Goal: Information Seeking & Learning: Learn about a topic

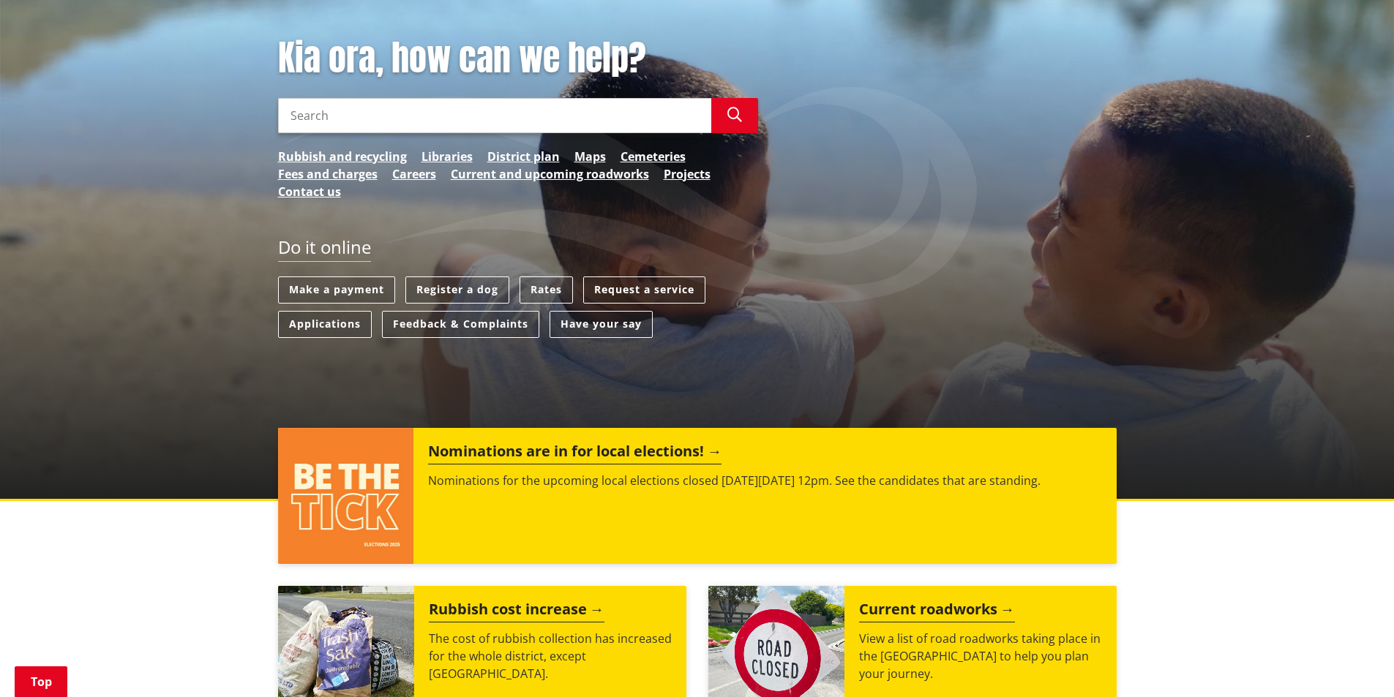
scroll to position [146, 0]
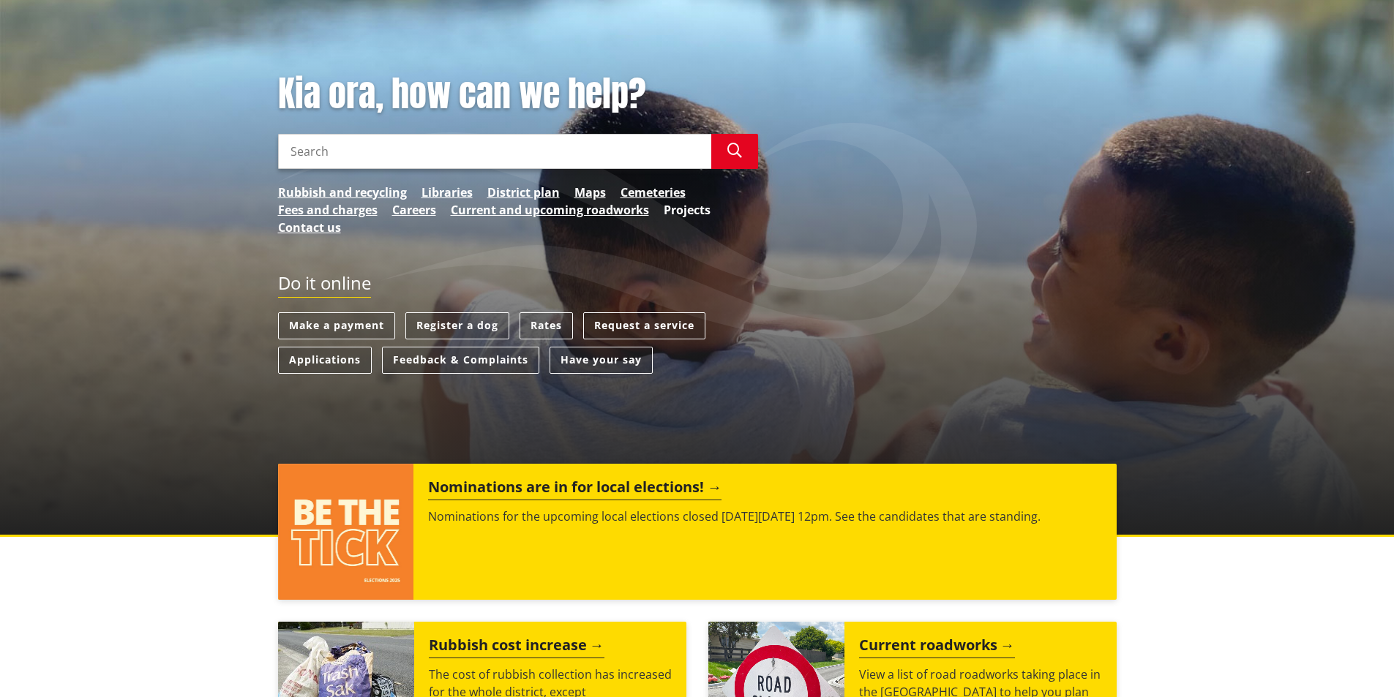
click at [700, 206] on link "Projects" at bounding box center [687, 210] width 47 height 18
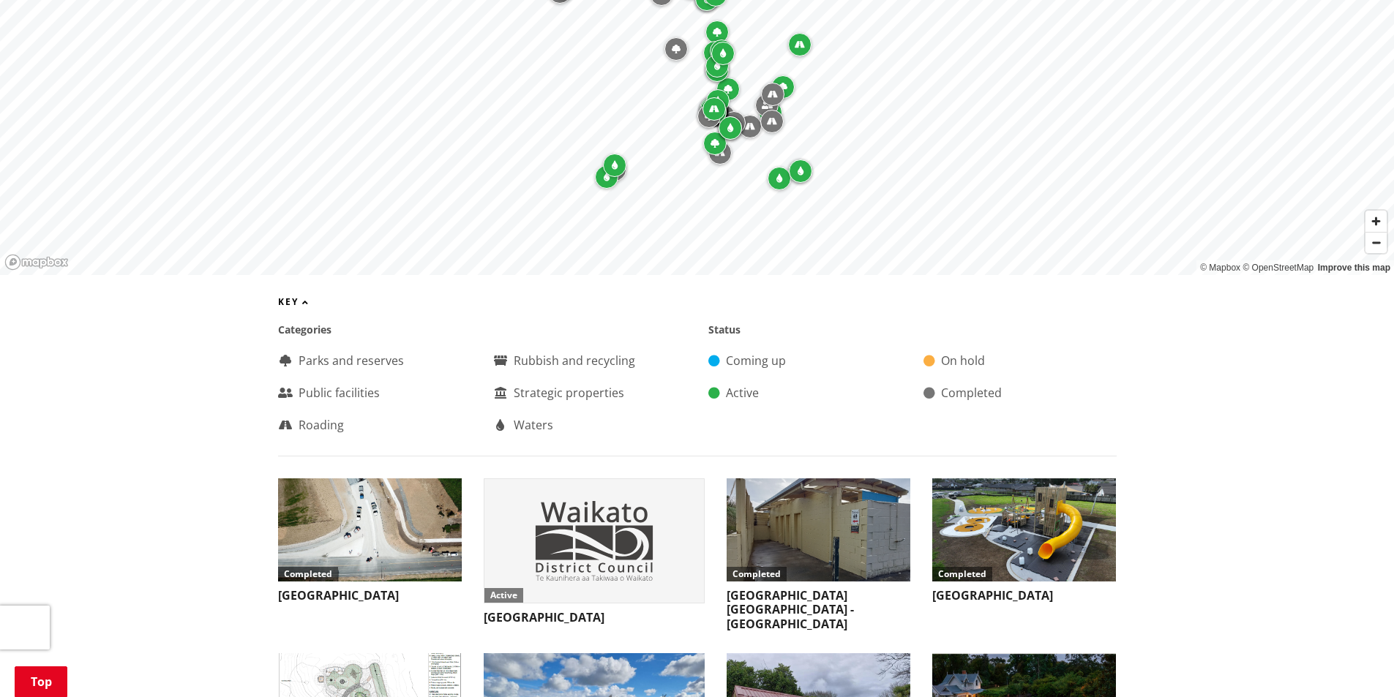
scroll to position [805, 0]
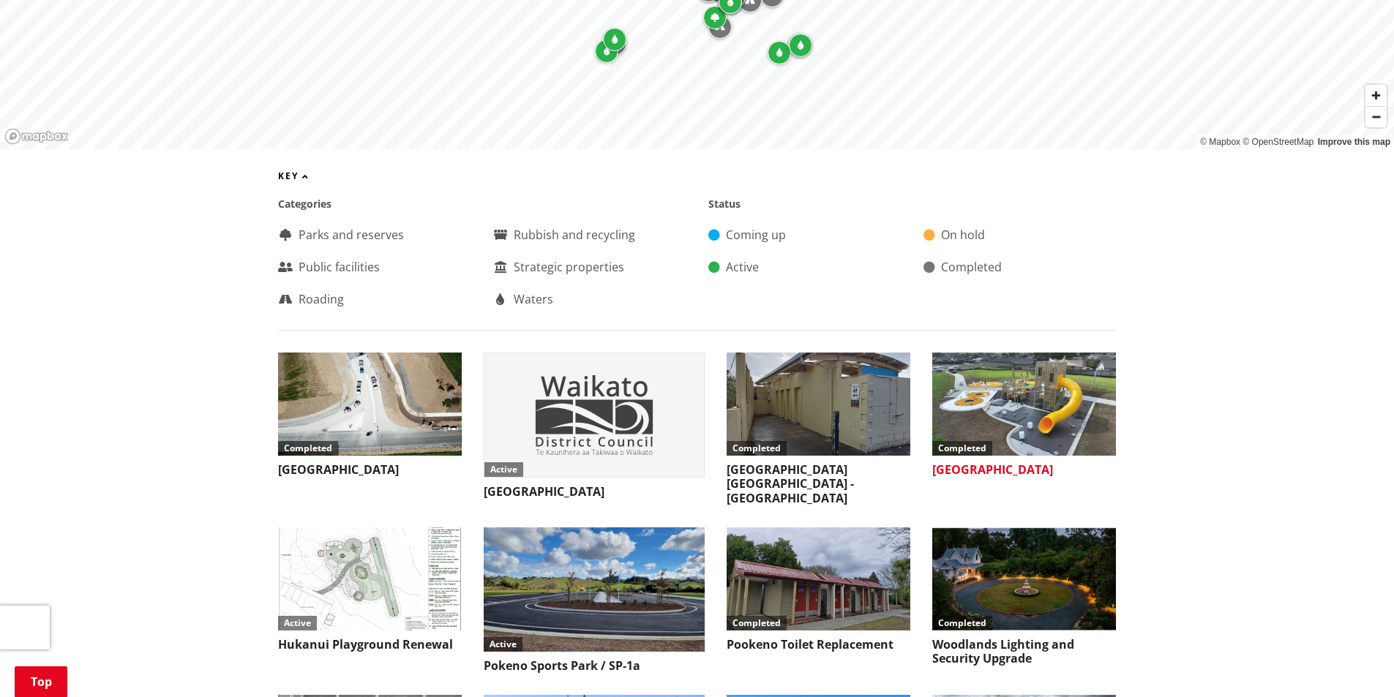
click at [1032, 403] on img at bounding box center [1024, 404] width 184 height 103
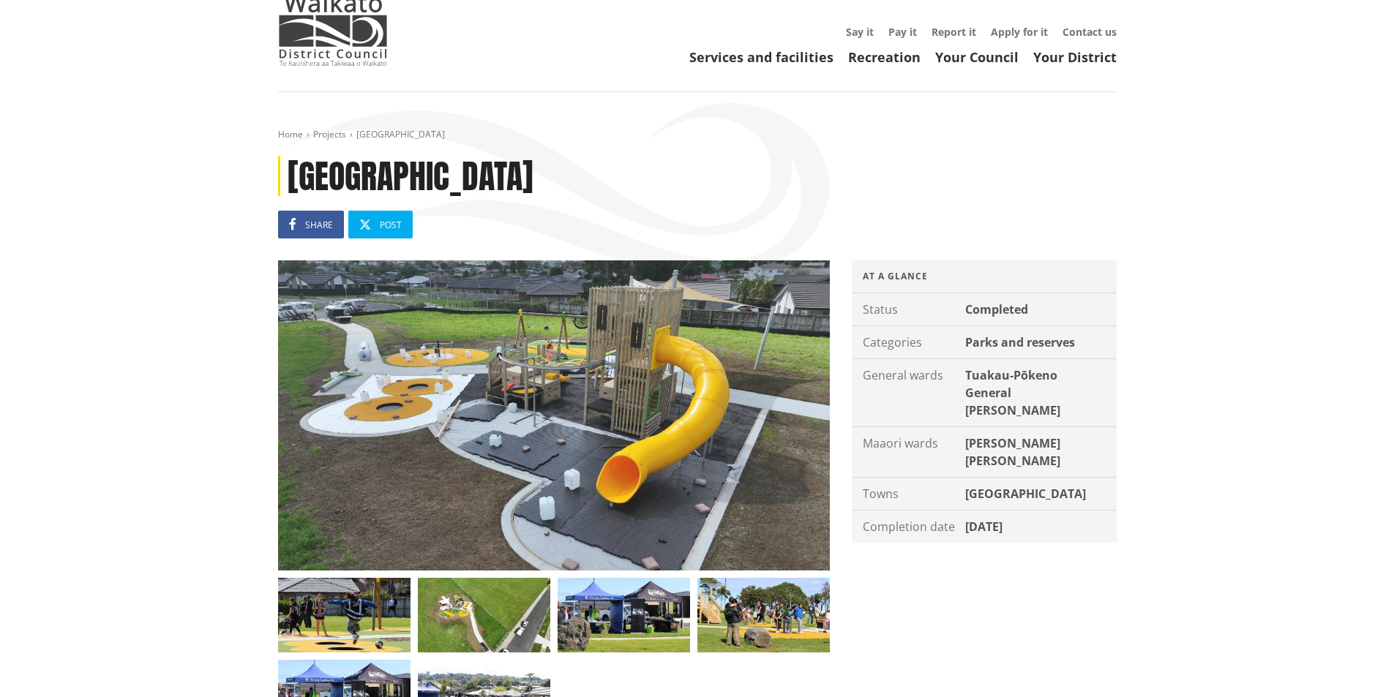
scroll to position [146, 0]
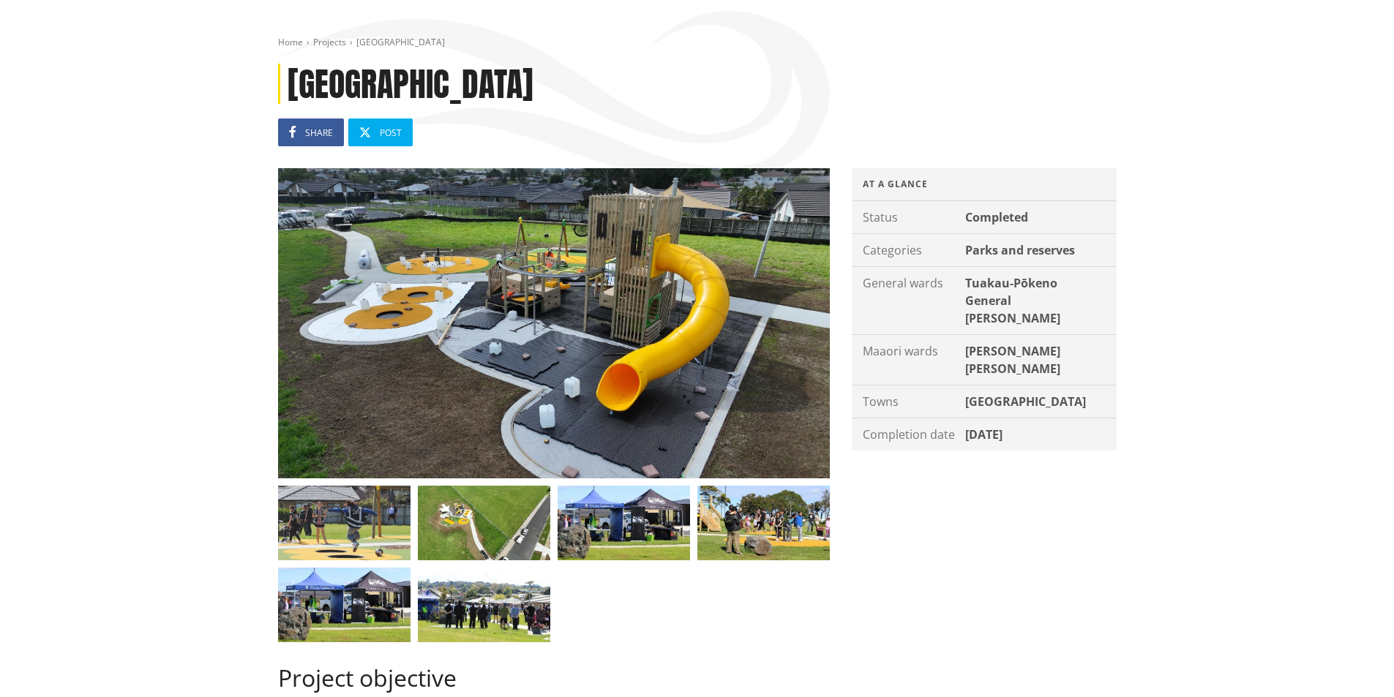
click at [367, 524] on img at bounding box center [344, 523] width 132 height 75
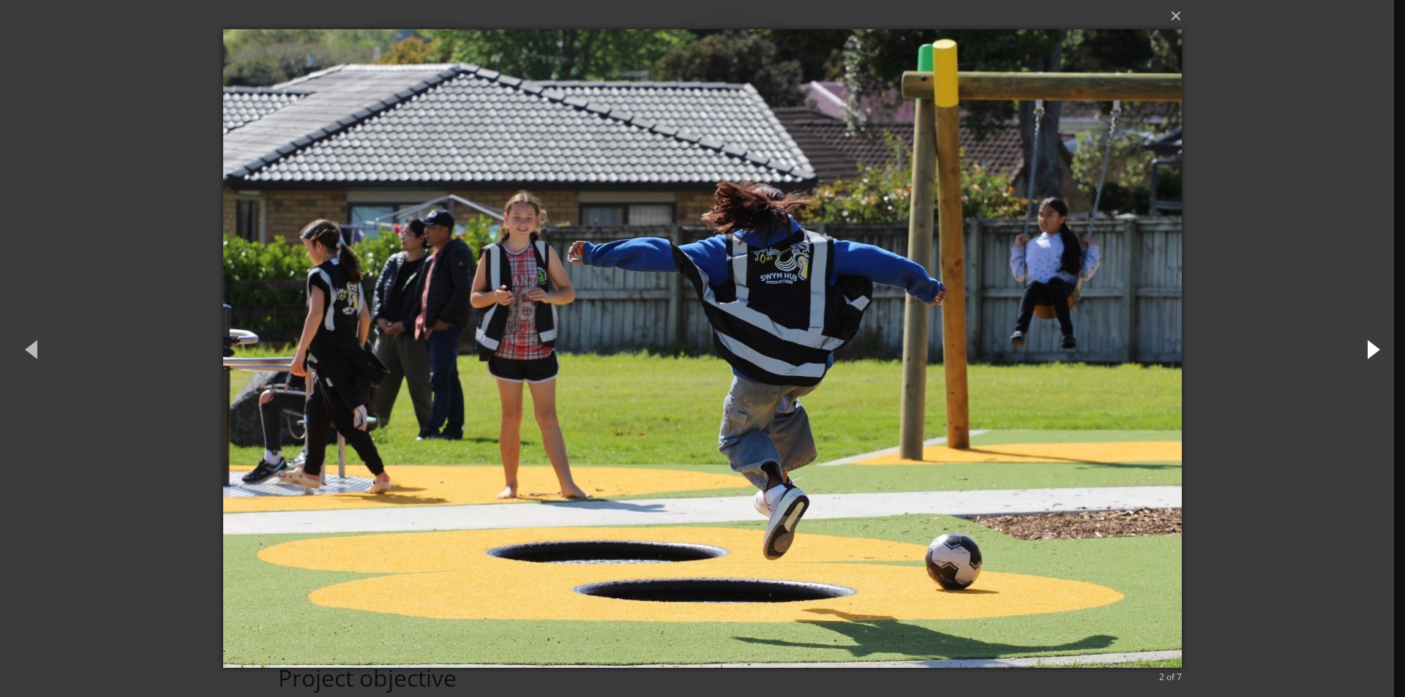
click at [1371, 345] on button "button" at bounding box center [1372, 349] width 66 height 81
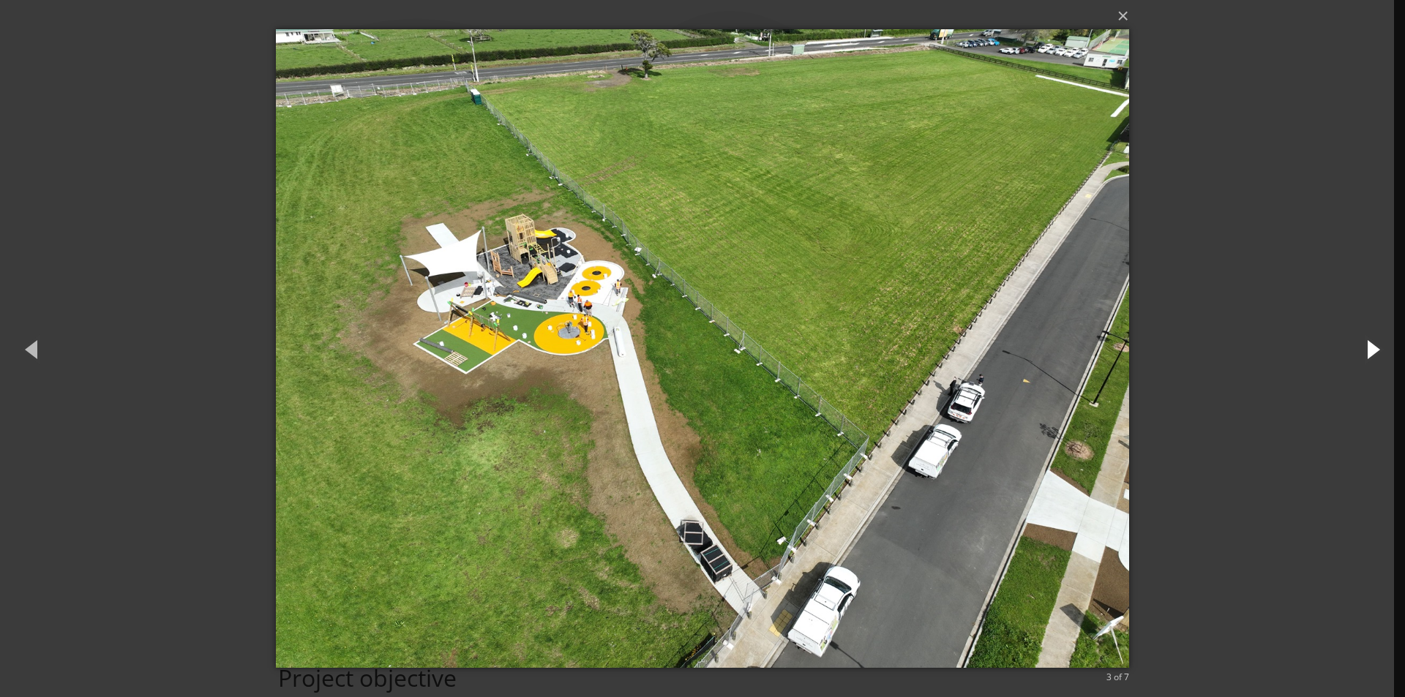
click at [1371, 345] on button "button" at bounding box center [1372, 349] width 66 height 81
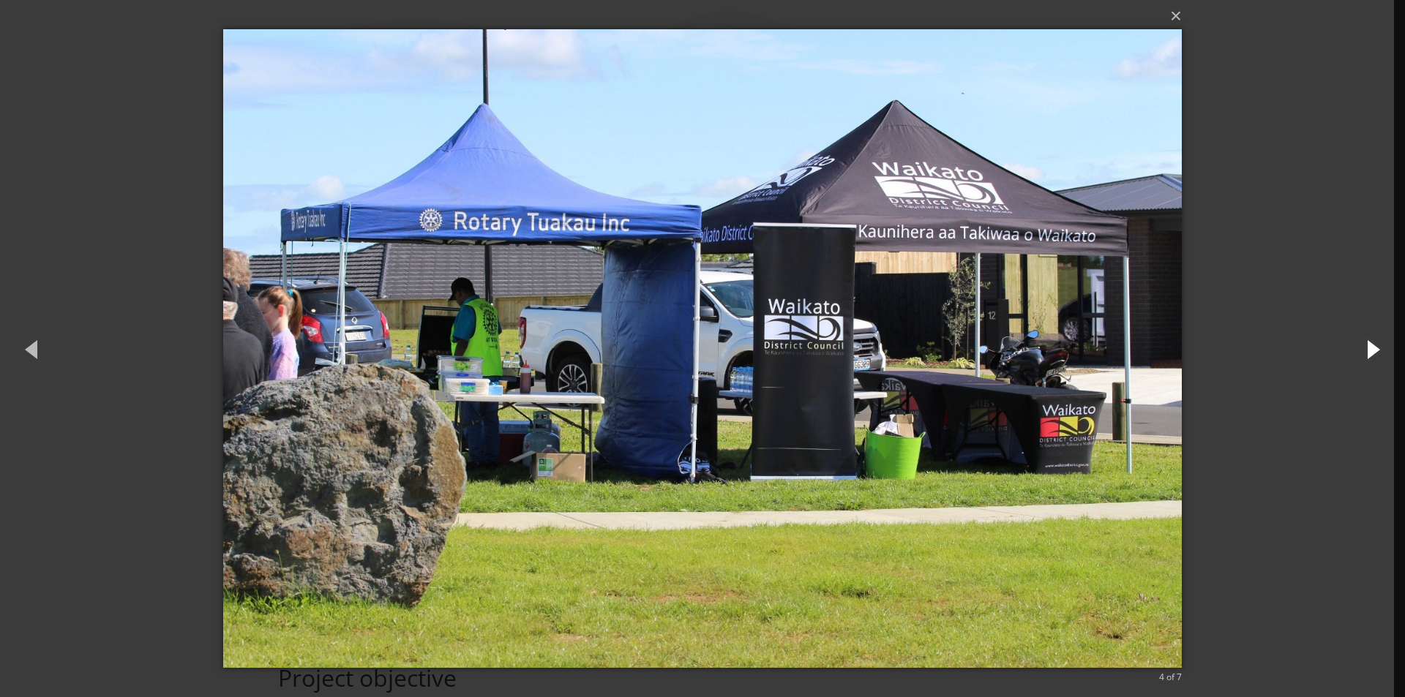
click at [1371, 345] on button "button" at bounding box center [1372, 349] width 66 height 81
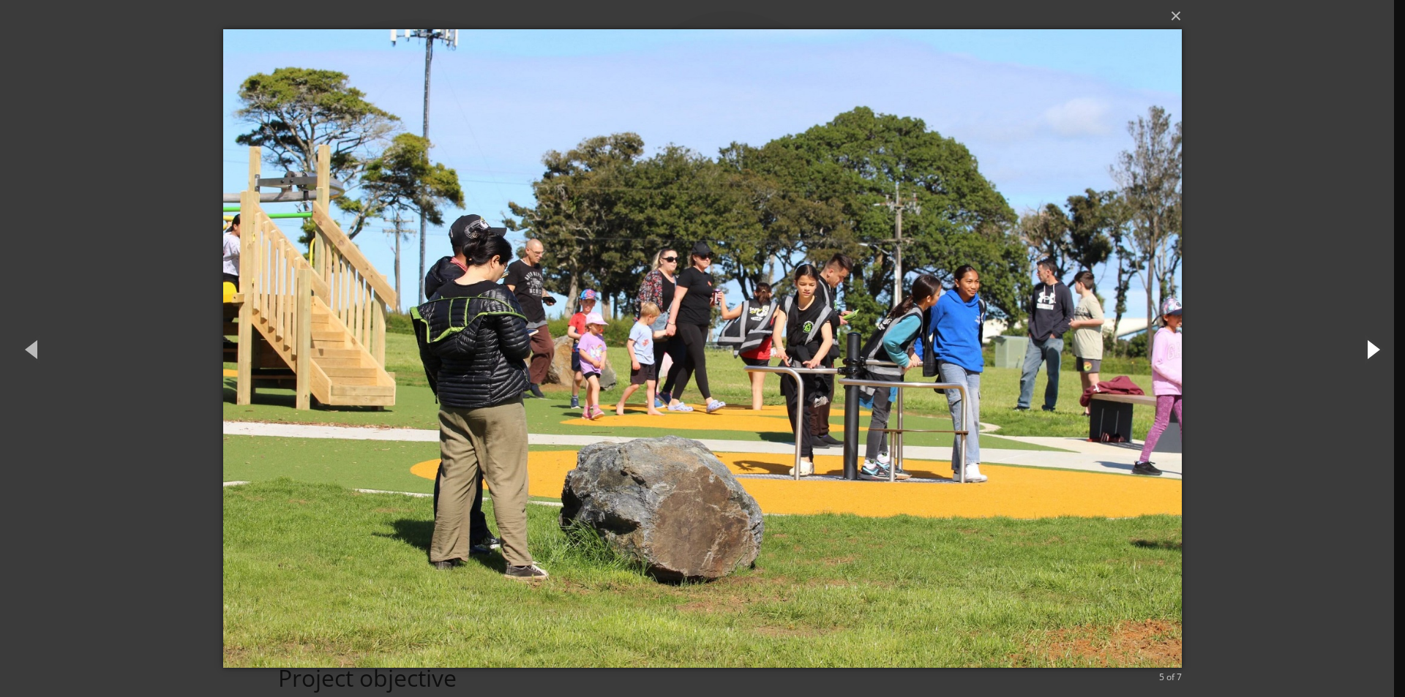
click at [1373, 345] on button "button" at bounding box center [1372, 349] width 66 height 81
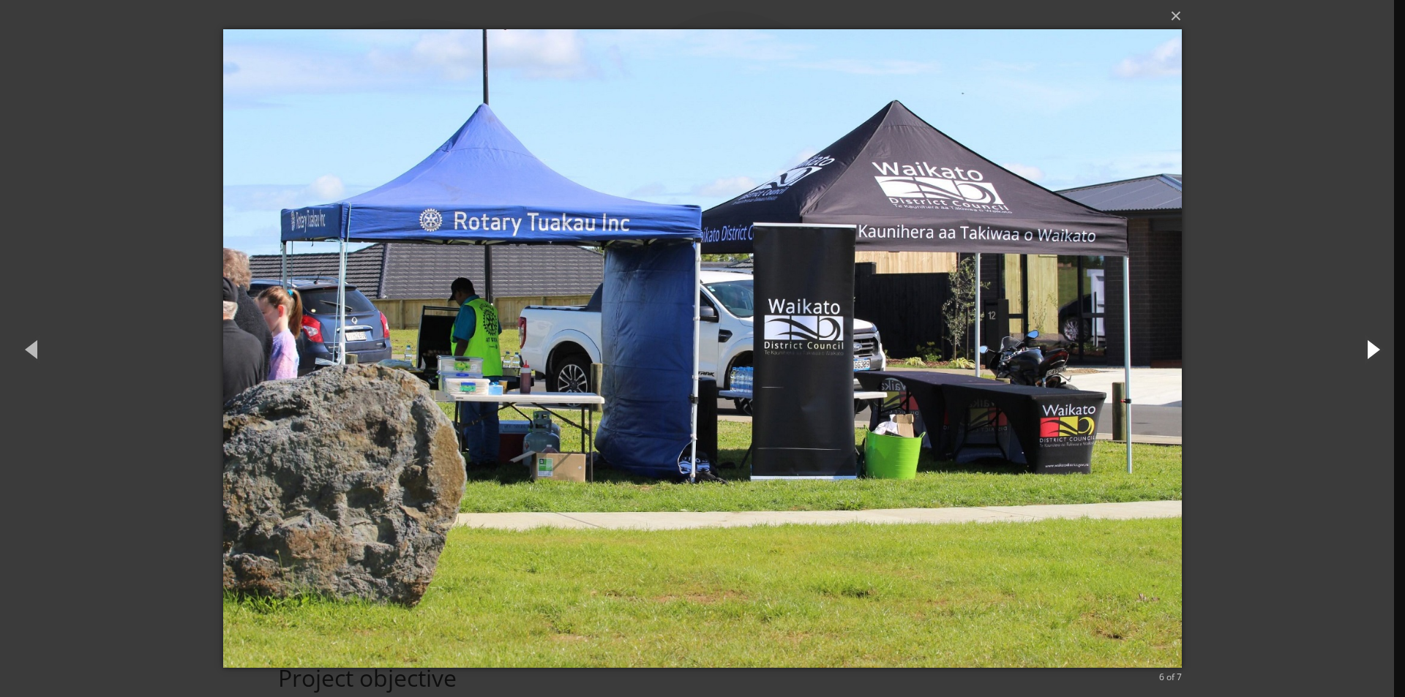
click at [1373, 345] on button "button" at bounding box center [1372, 349] width 66 height 81
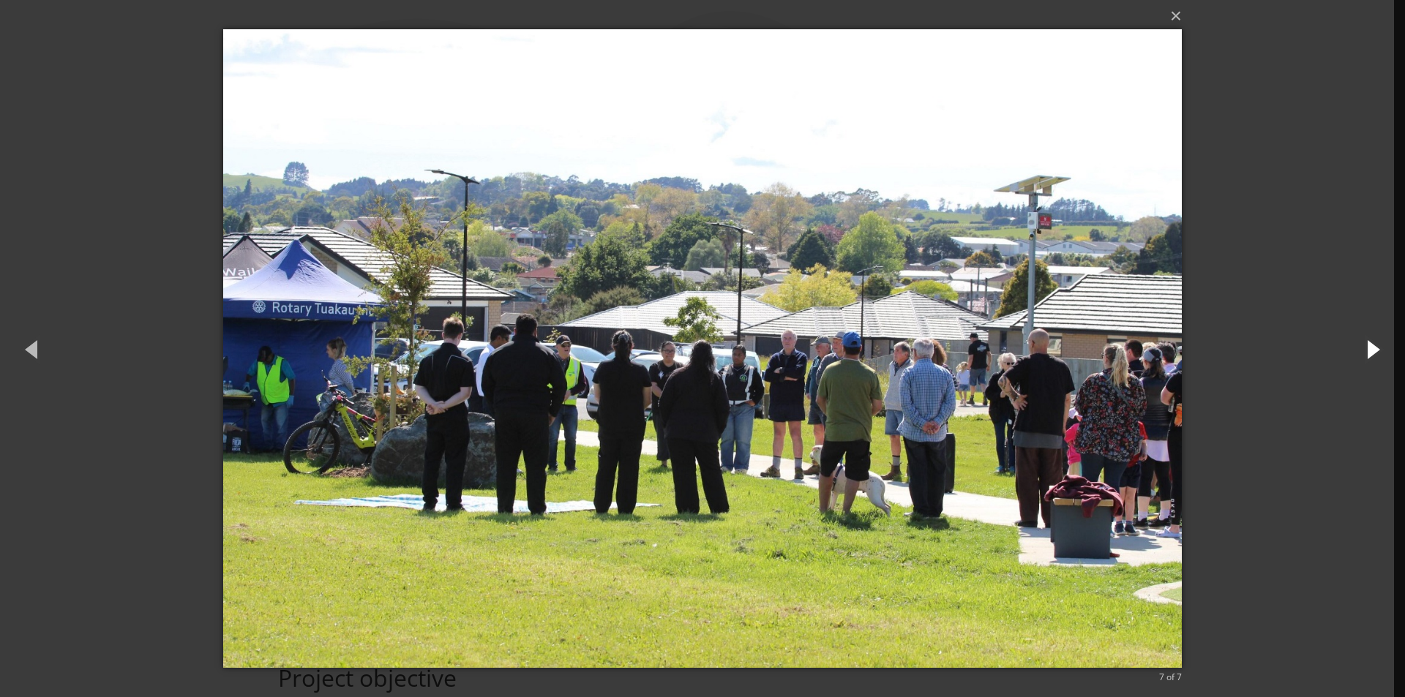
click at [1373, 345] on button "button" at bounding box center [1372, 349] width 66 height 81
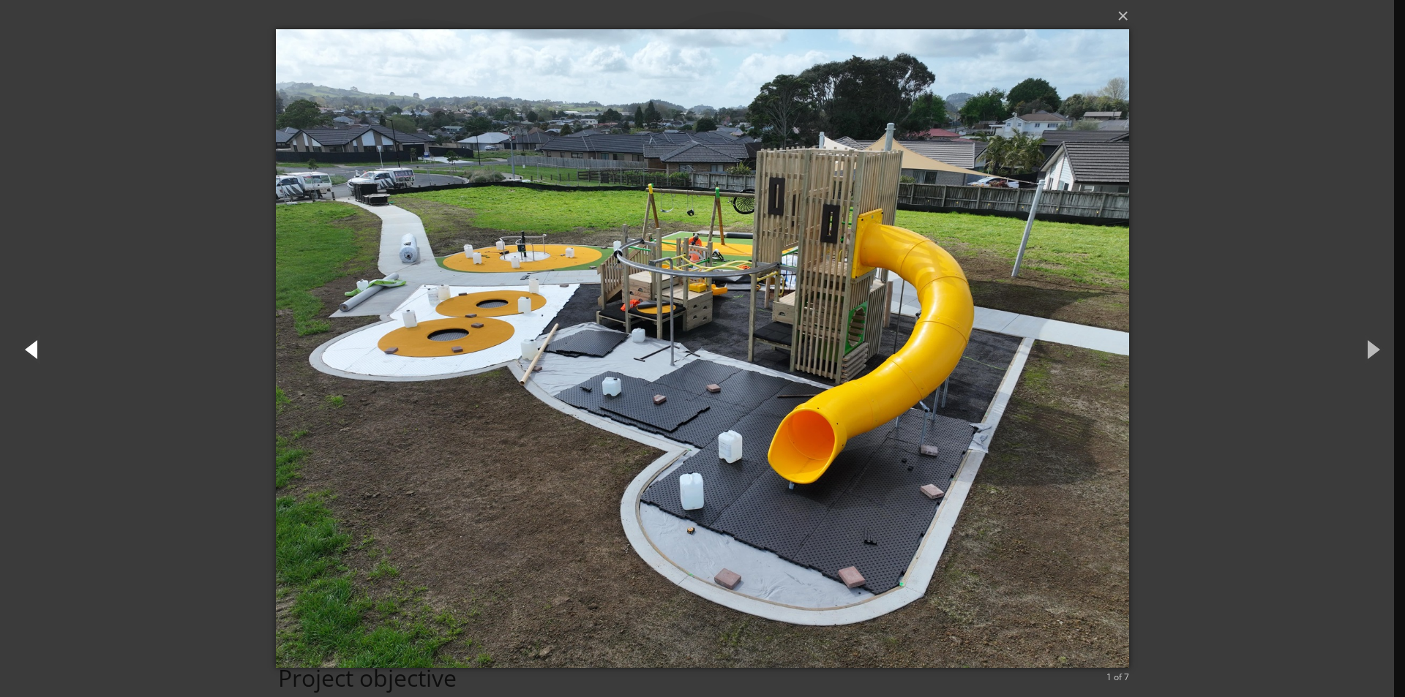
click at [34, 343] on button "button" at bounding box center [33, 349] width 66 height 81
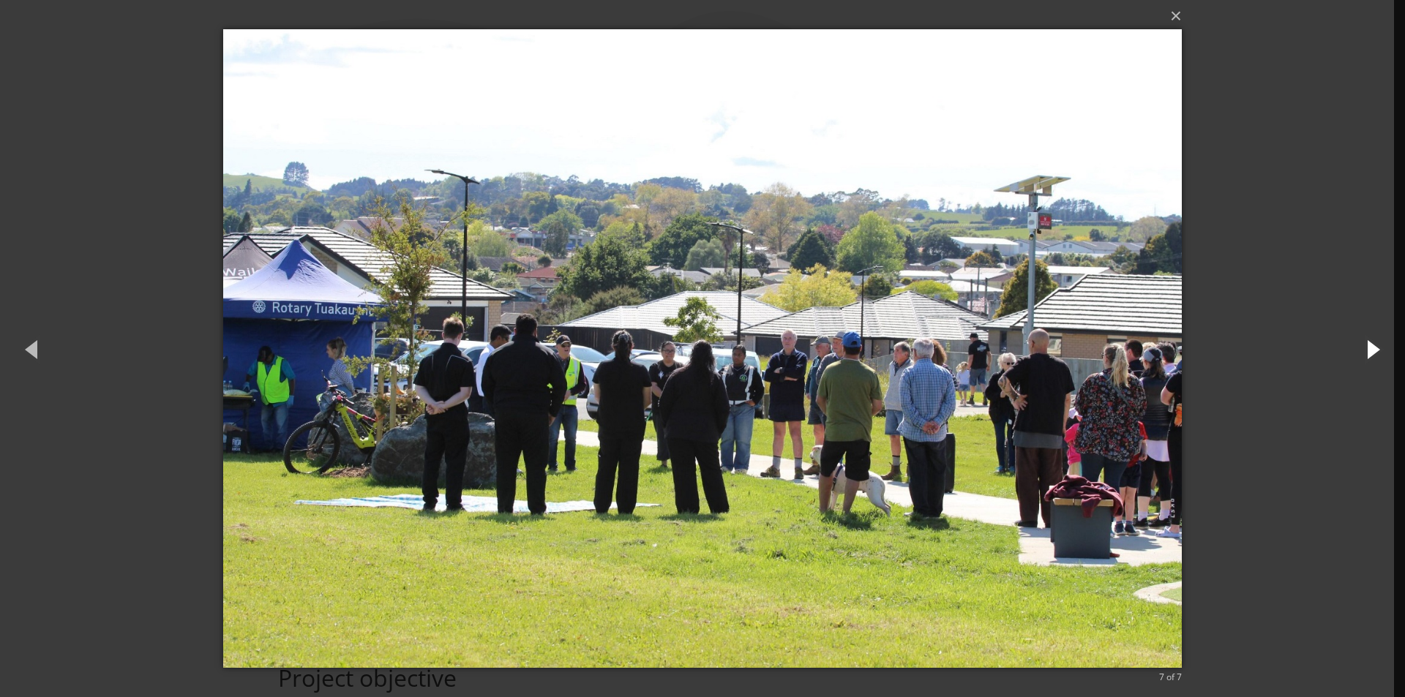
click at [1376, 353] on button "button" at bounding box center [1372, 349] width 66 height 81
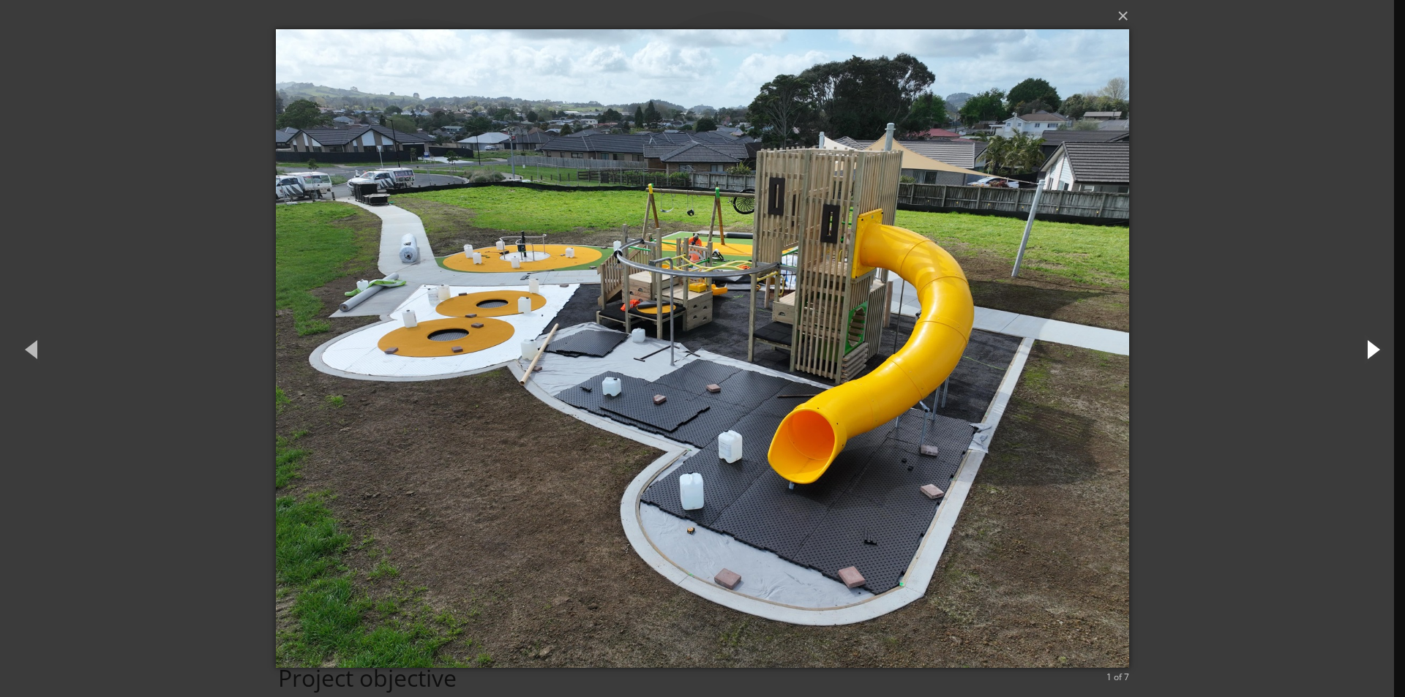
click at [1376, 353] on button "button" at bounding box center [1372, 349] width 66 height 81
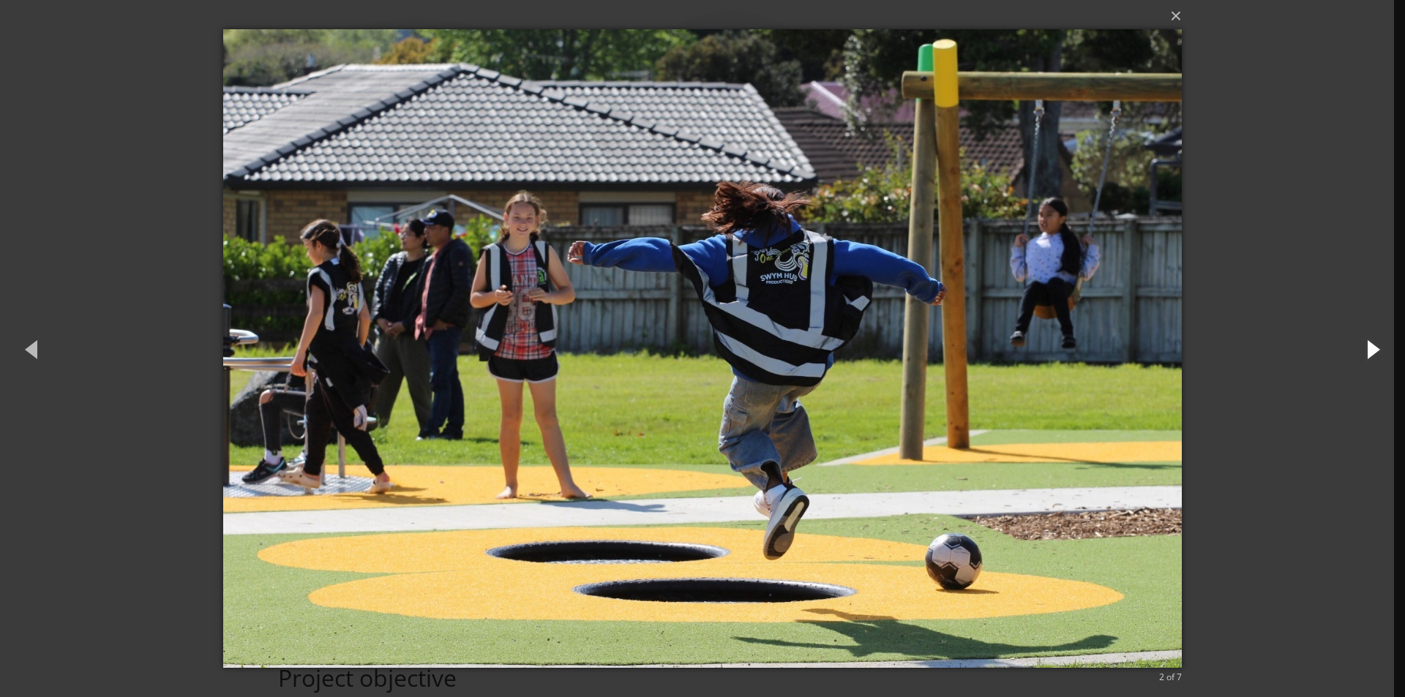
click at [1376, 353] on button "button" at bounding box center [1372, 349] width 66 height 81
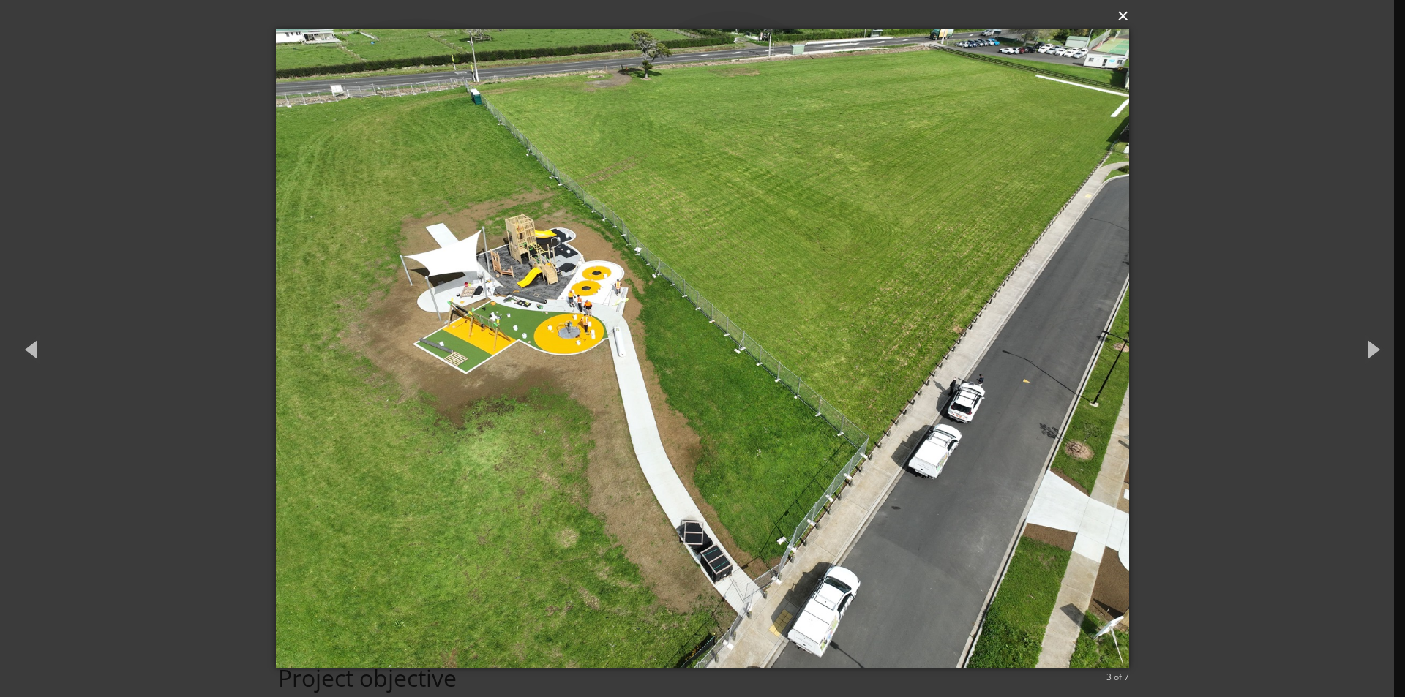
click at [1126, 17] on button "×" at bounding box center [706, 16] width 853 height 32
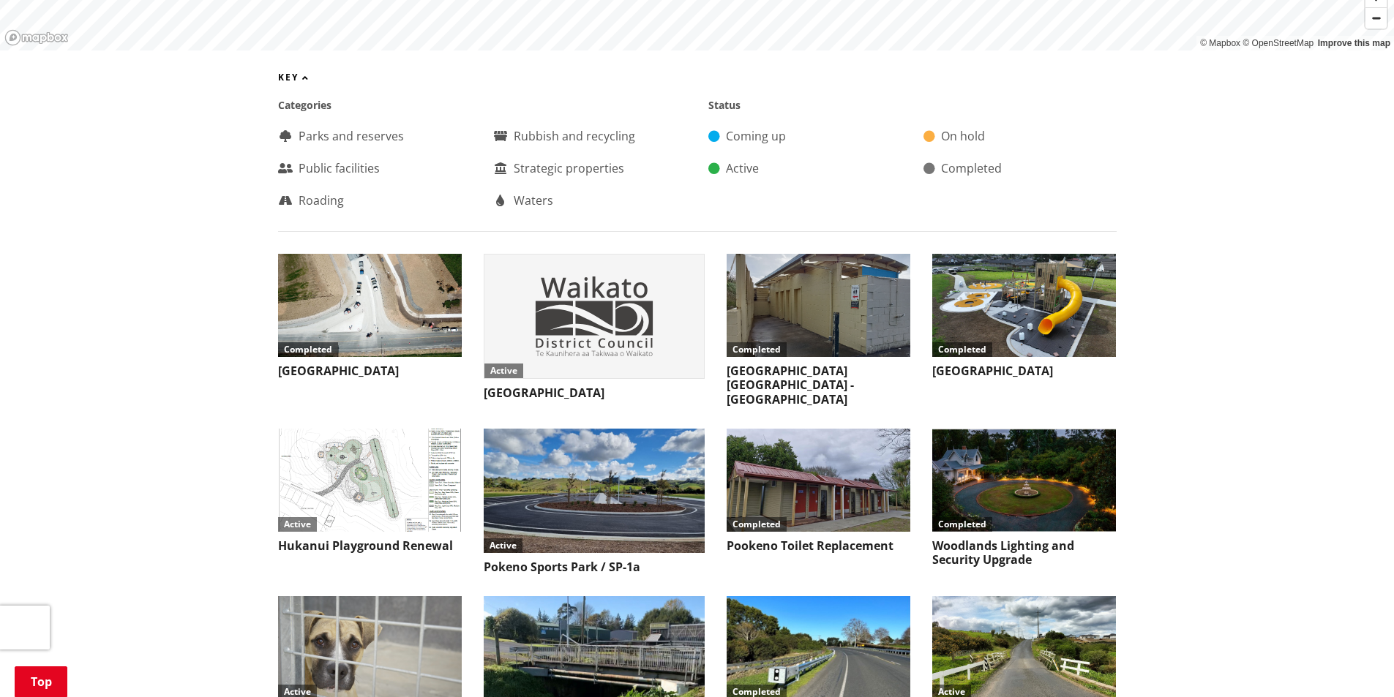
scroll to position [921, 0]
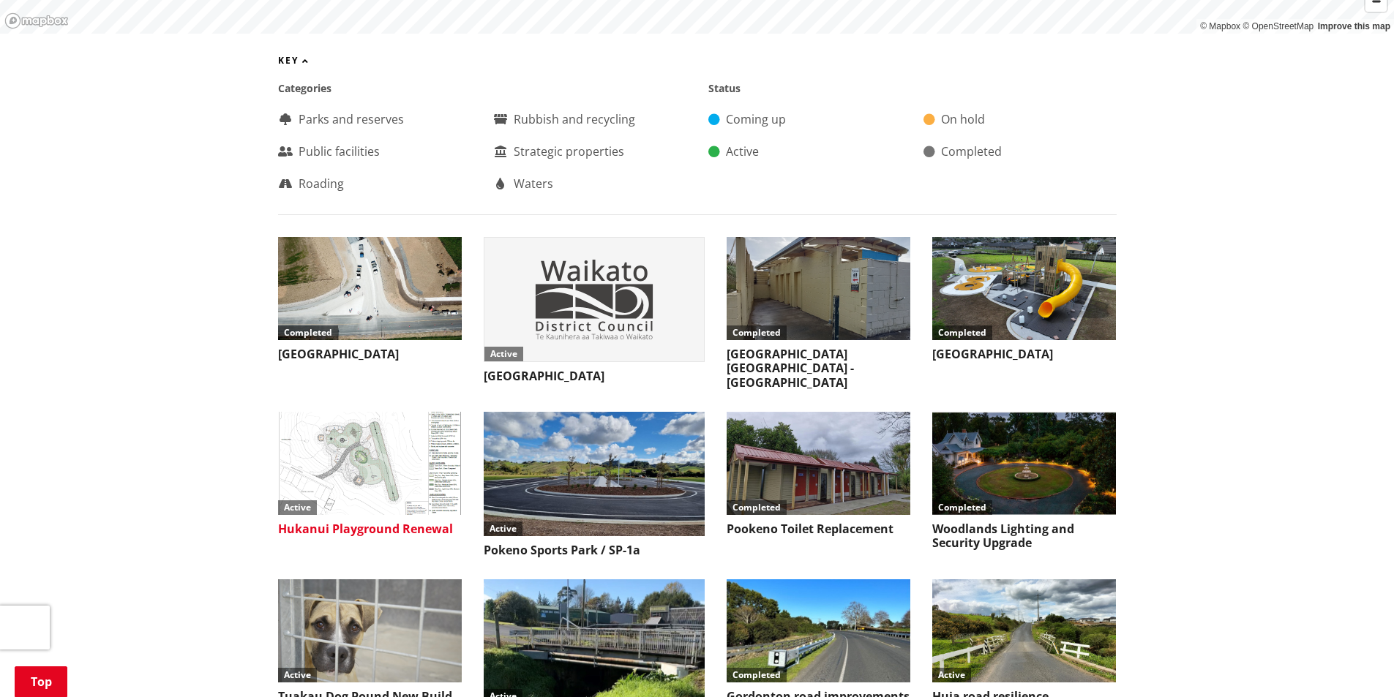
click at [358, 422] on img at bounding box center [370, 463] width 184 height 103
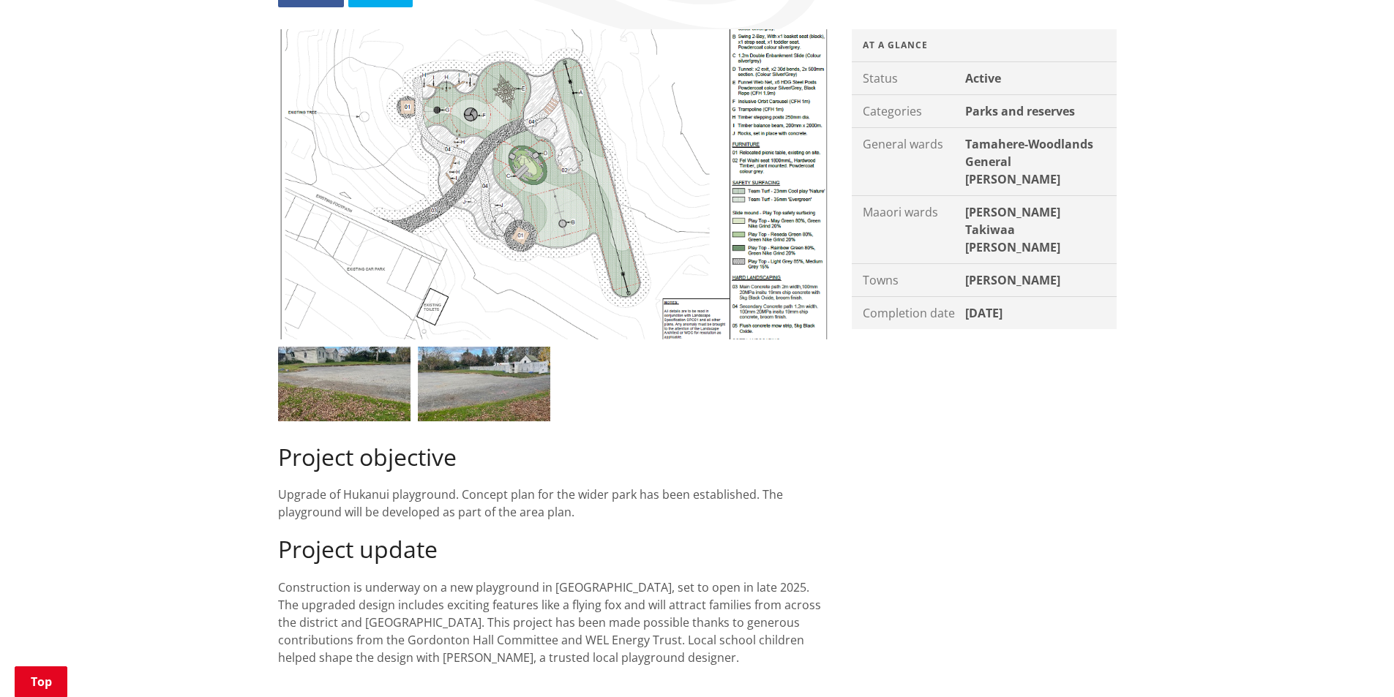
scroll to position [293, 0]
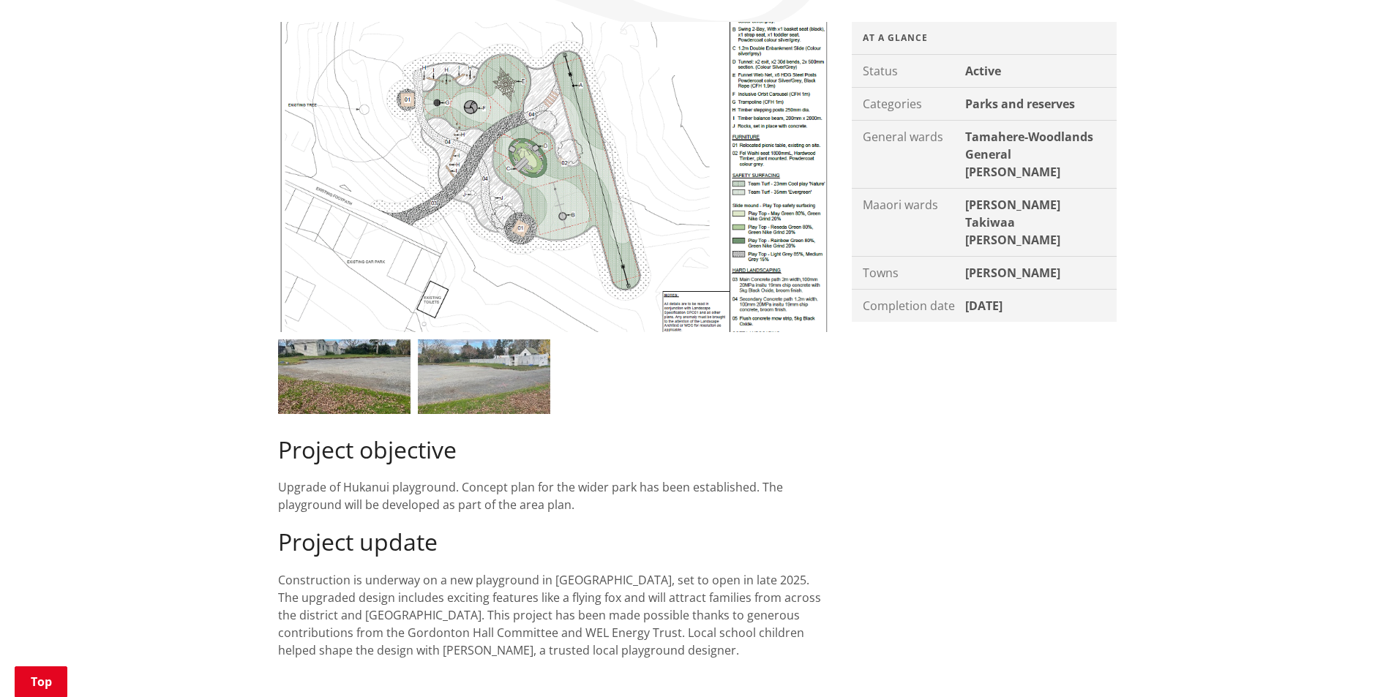
click at [462, 378] on img at bounding box center [484, 377] width 132 height 75
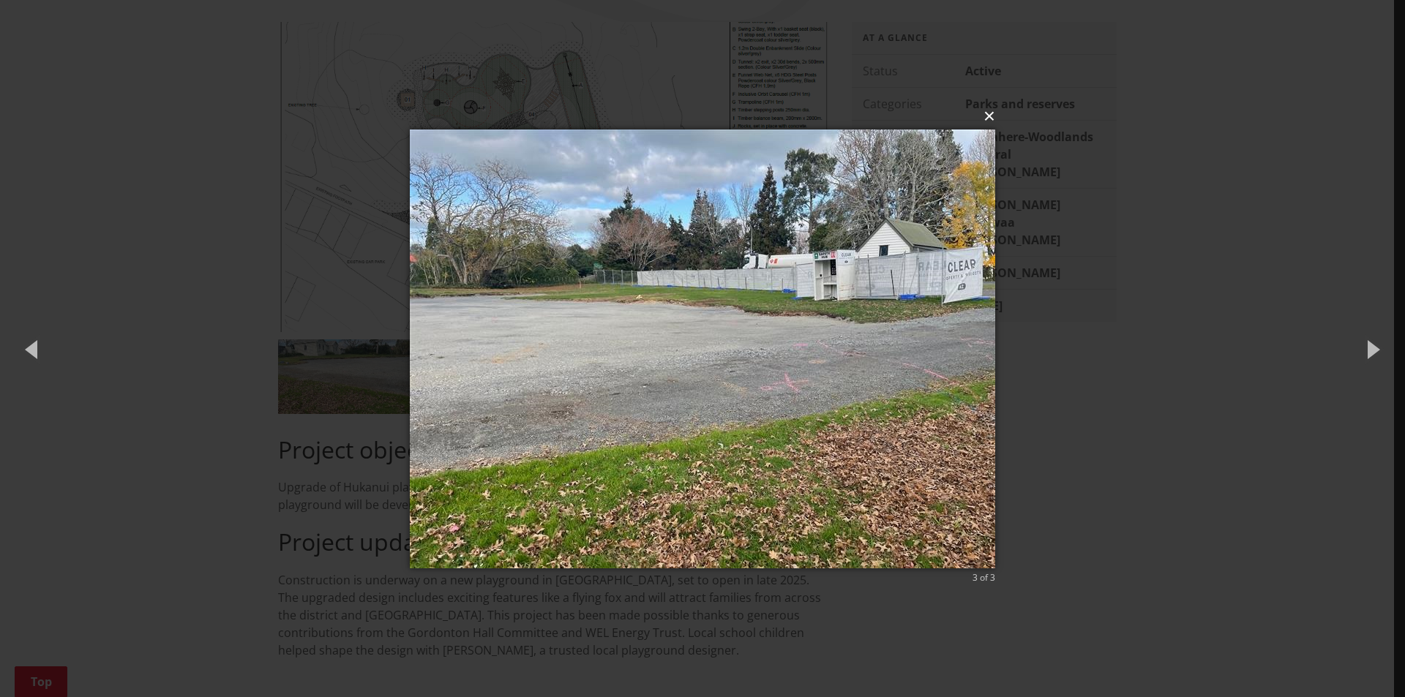
click at [986, 113] on button "×" at bounding box center [706, 116] width 585 height 32
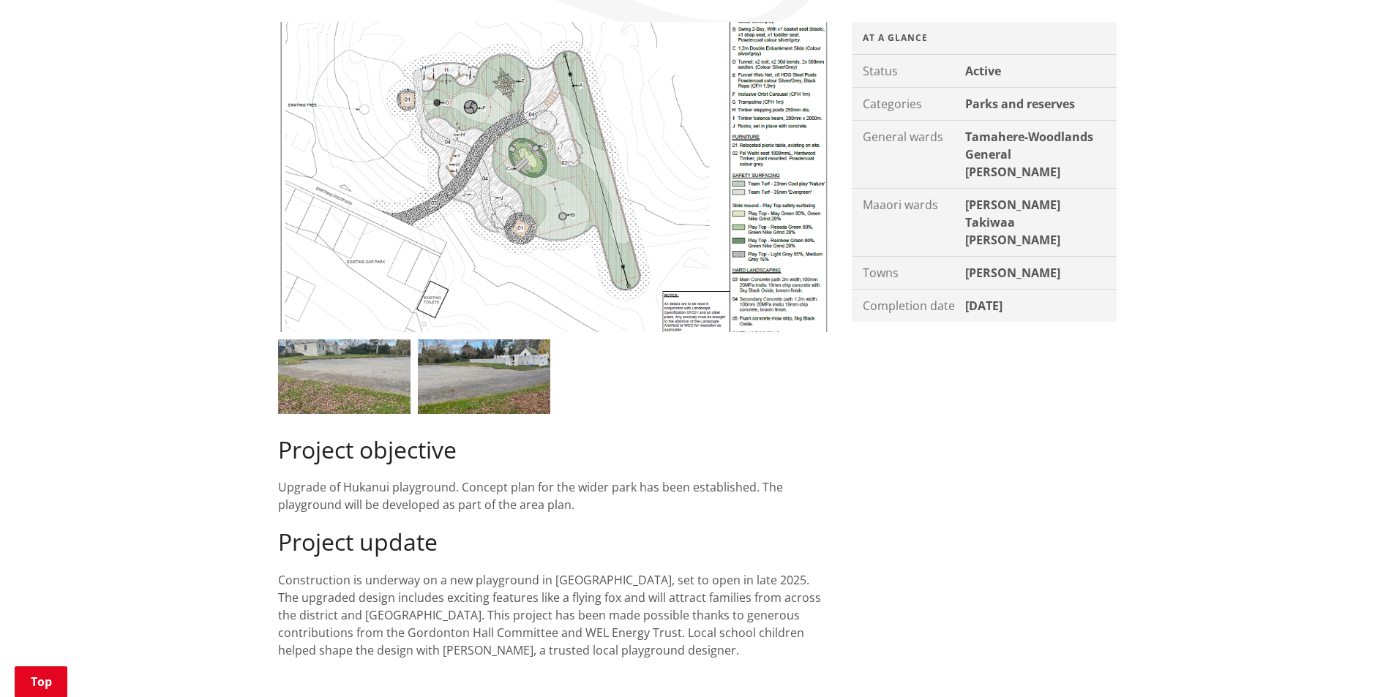
click at [349, 377] on img at bounding box center [344, 377] width 132 height 75
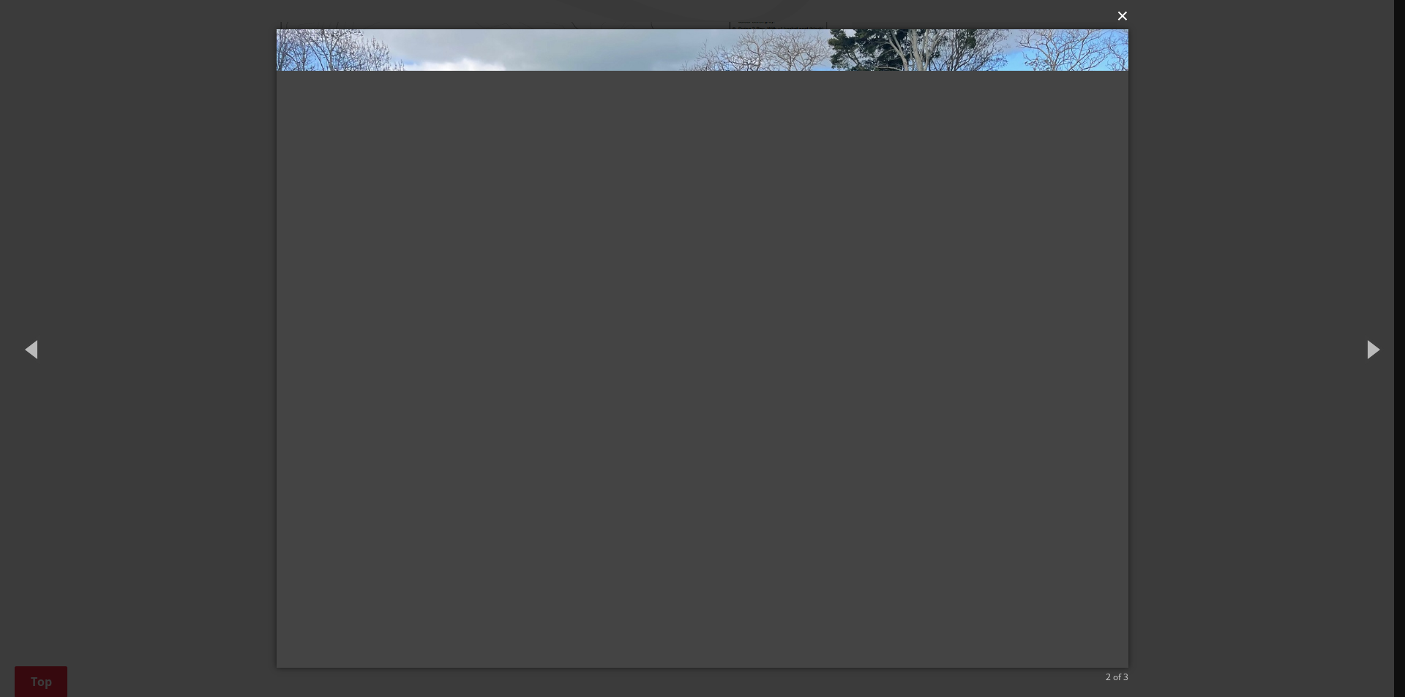
click at [1126, 20] on button "×" at bounding box center [707, 16] width 852 height 32
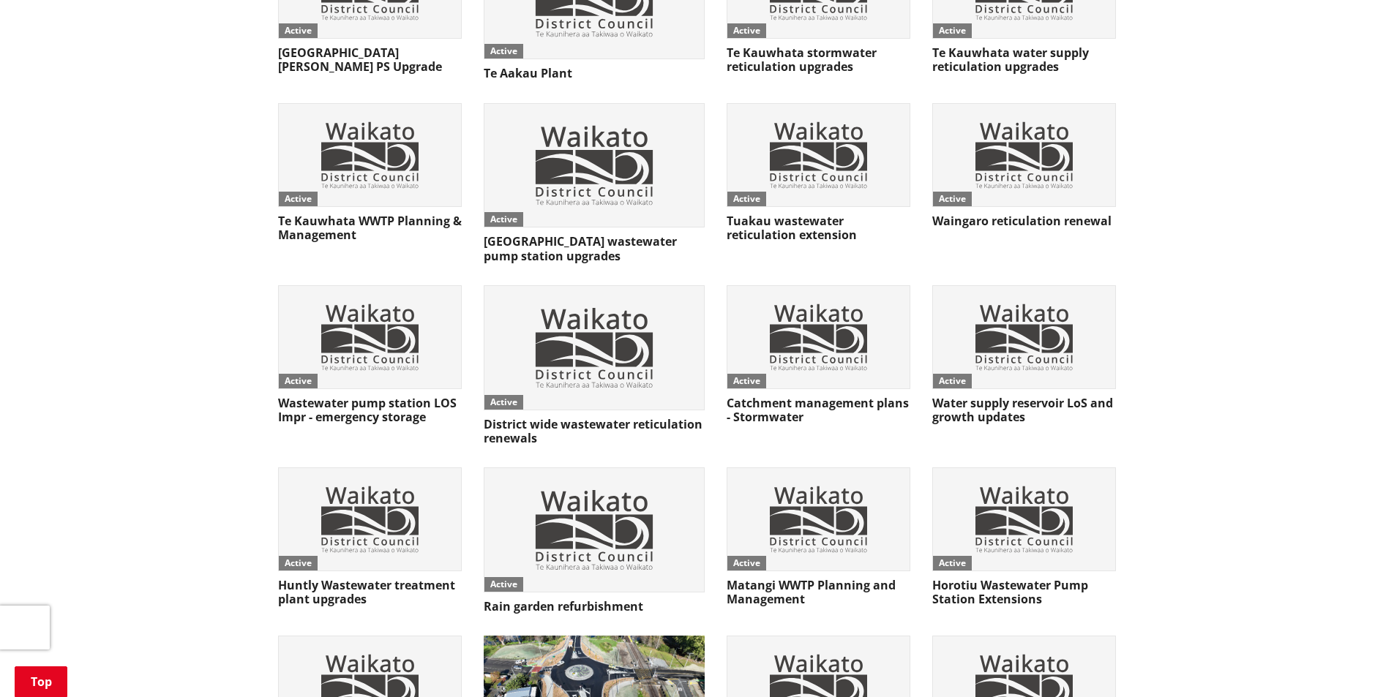
scroll to position [5061, 0]
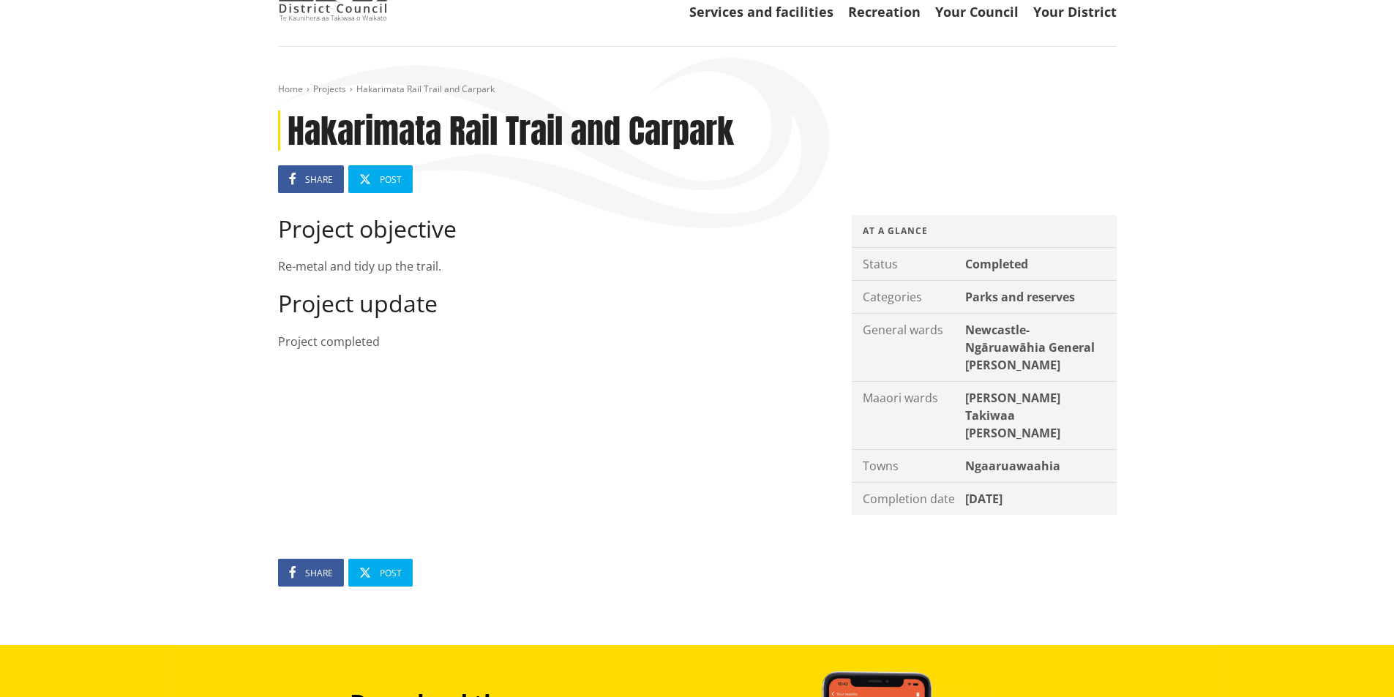
scroll to position [73, 0]
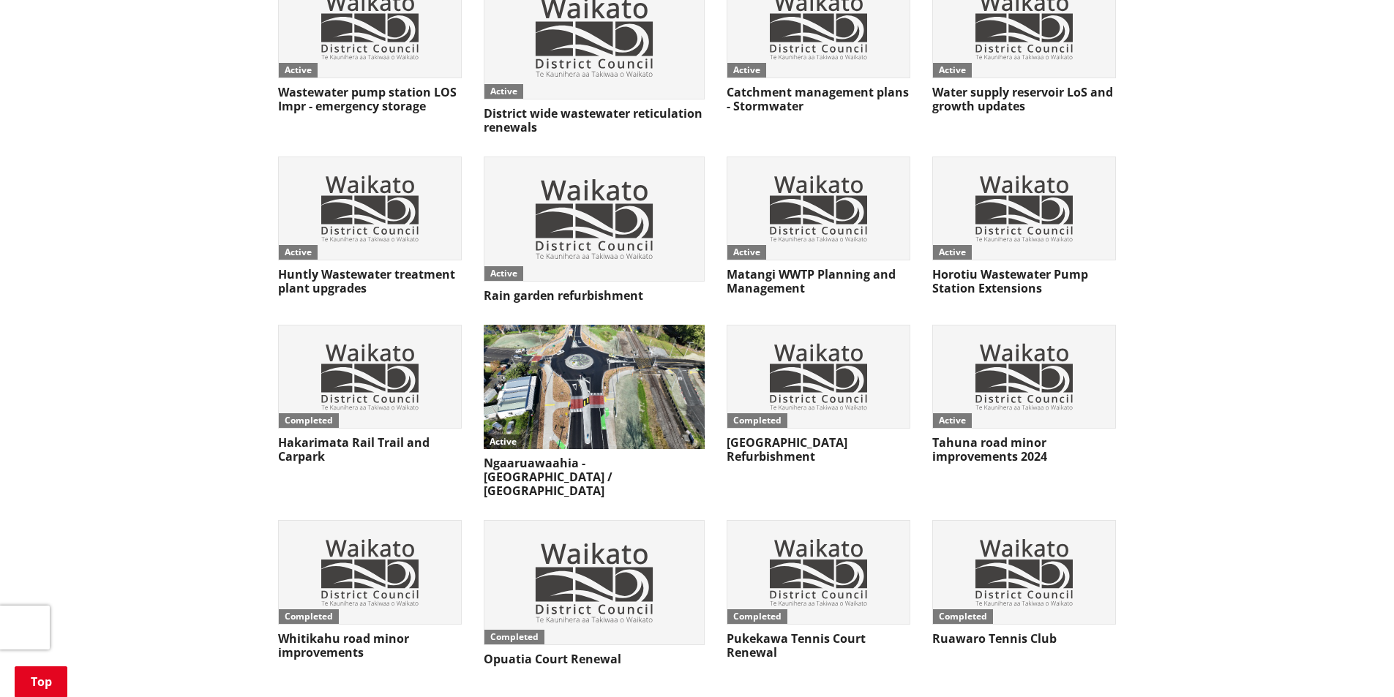
scroll to position [5354, 0]
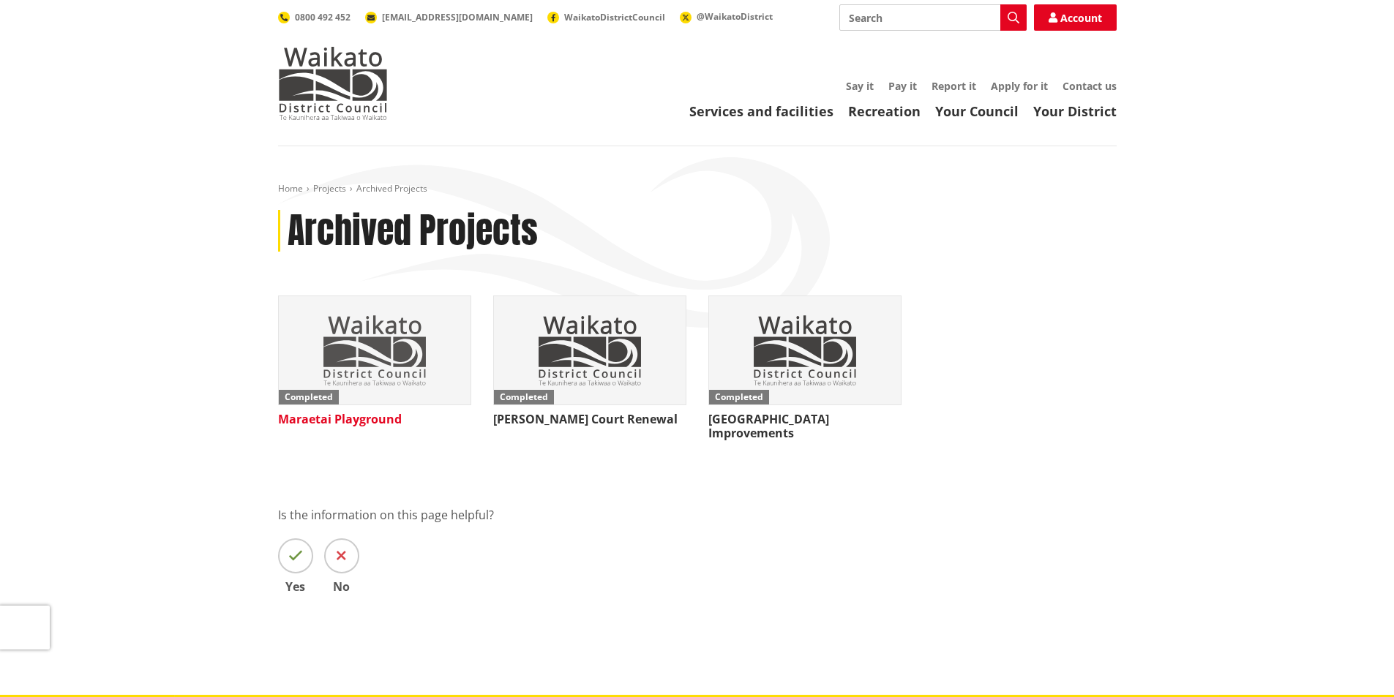
click at [384, 336] on img at bounding box center [375, 350] width 192 height 108
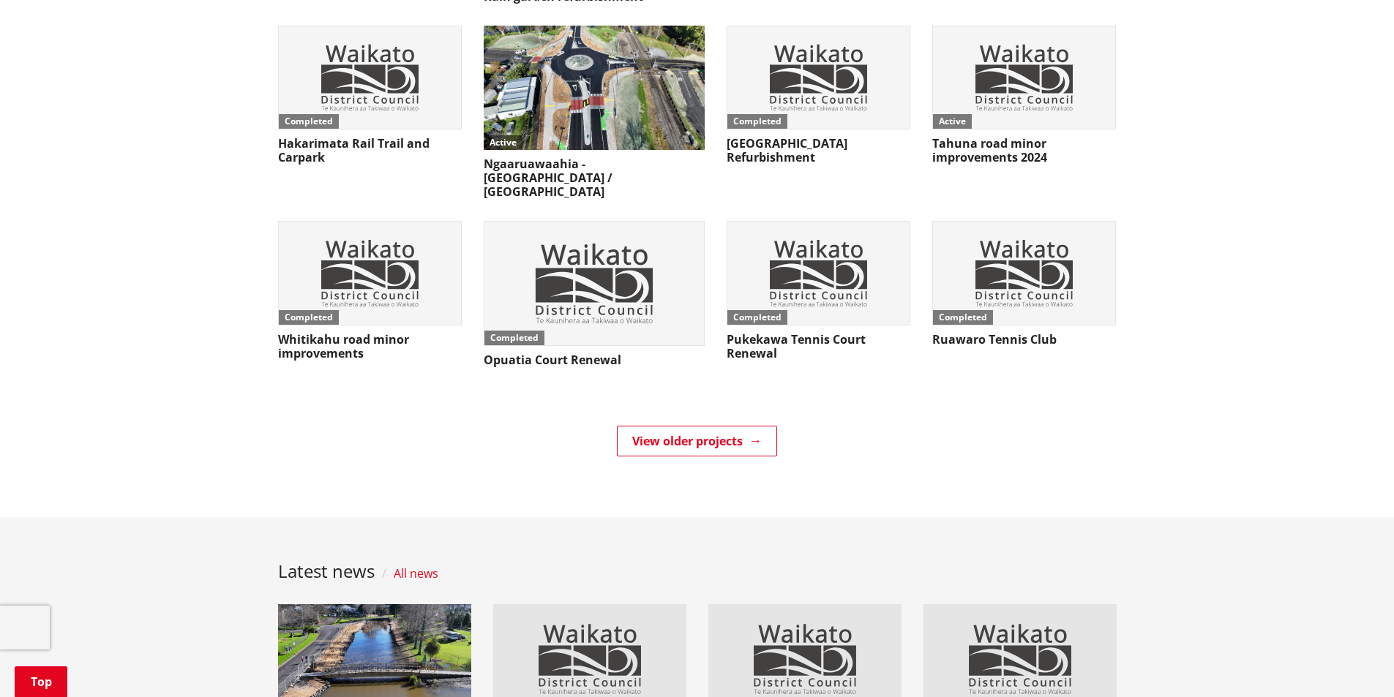
scroll to position [5647, 0]
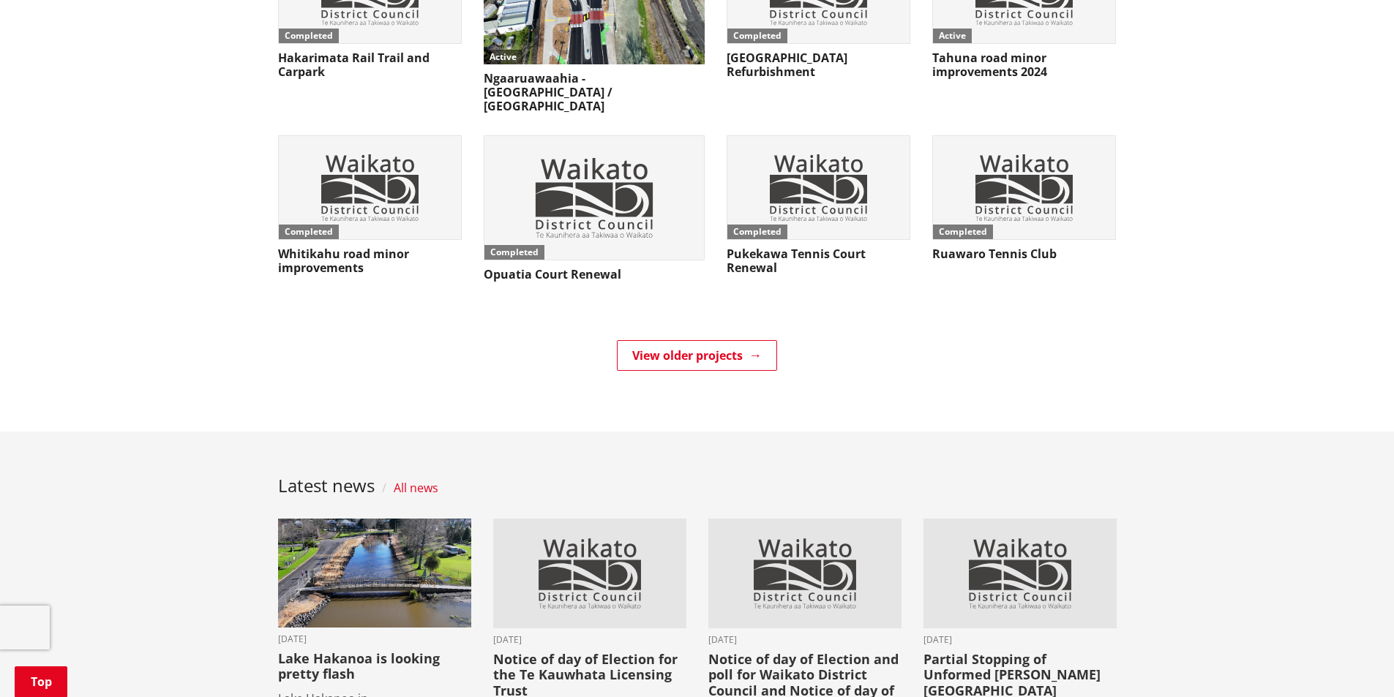
scroll to position [5866, 0]
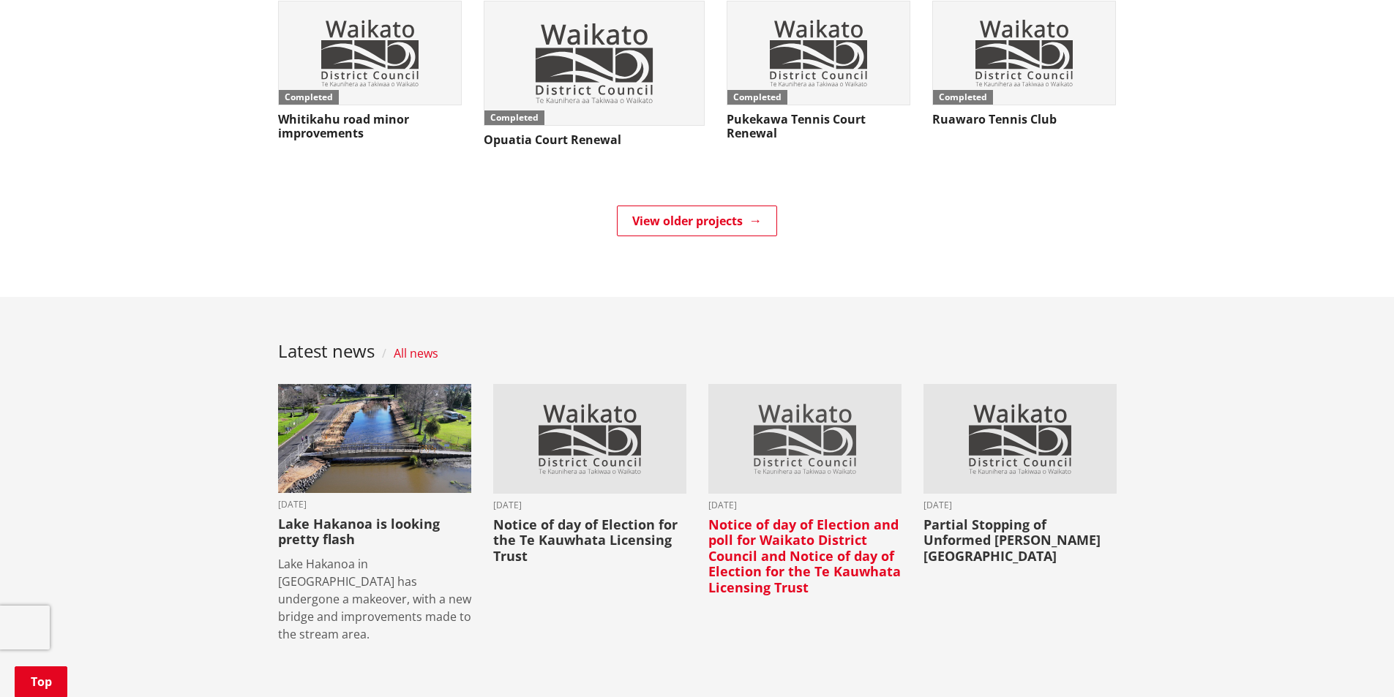
click at [790, 517] on h3 "Notice of day of Election and poll for Waikato District Council and Notice of d…" at bounding box center [804, 556] width 193 height 79
